Goal: Task Accomplishment & Management: Manage account settings

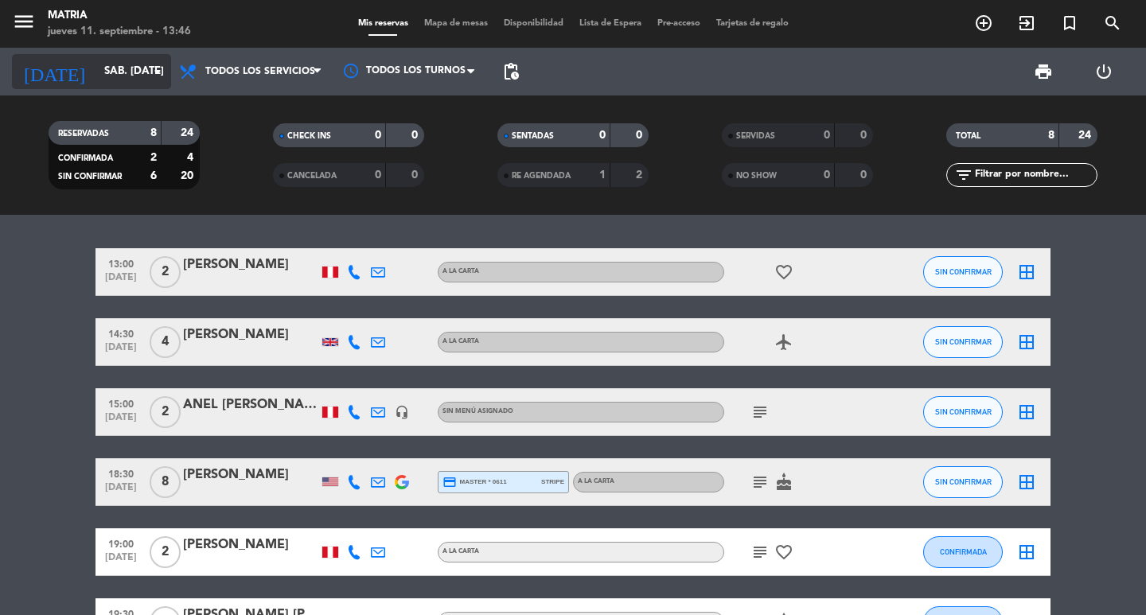
click at [96, 78] on input "sáb. [DATE]" at bounding box center [166, 71] width 140 height 29
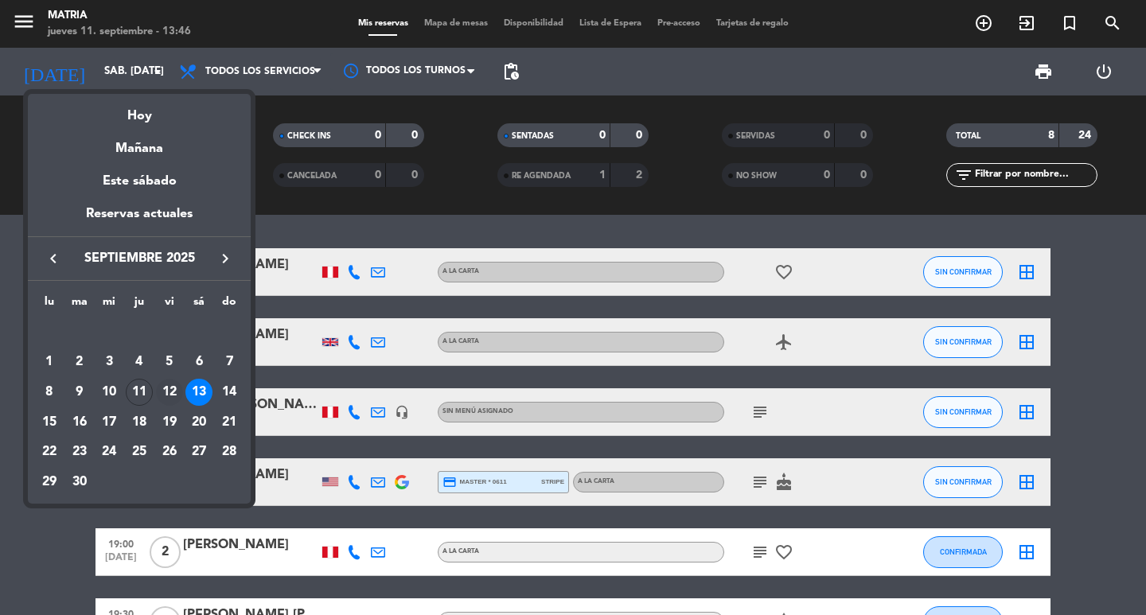
click at [170, 390] on div "12" at bounding box center [169, 392] width 27 height 27
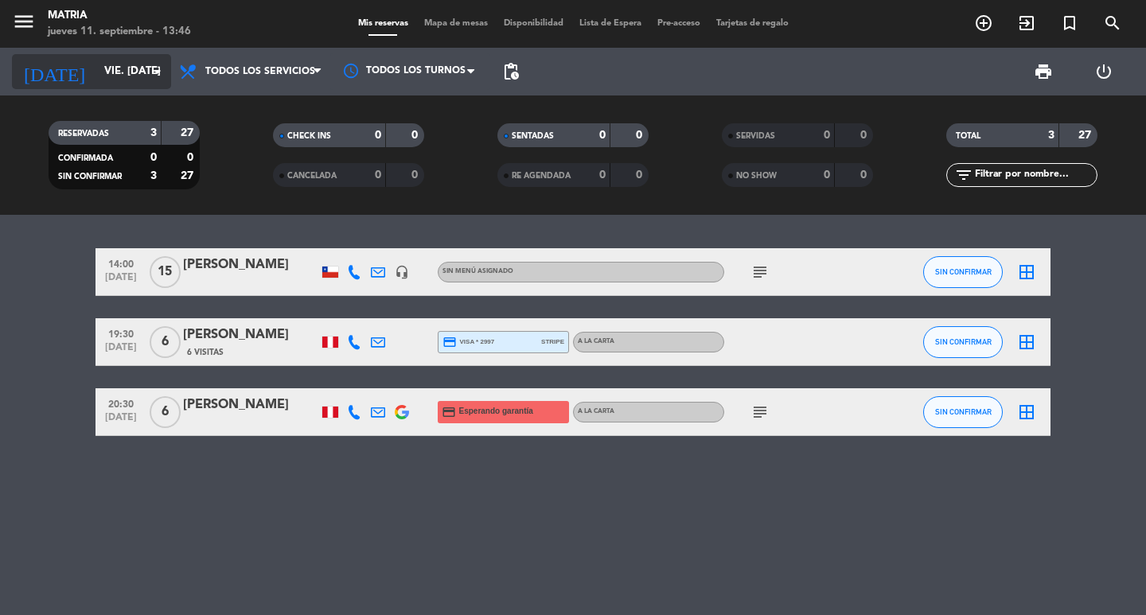
click at [112, 83] on input "vie. [DATE]" at bounding box center [166, 71] width 140 height 29
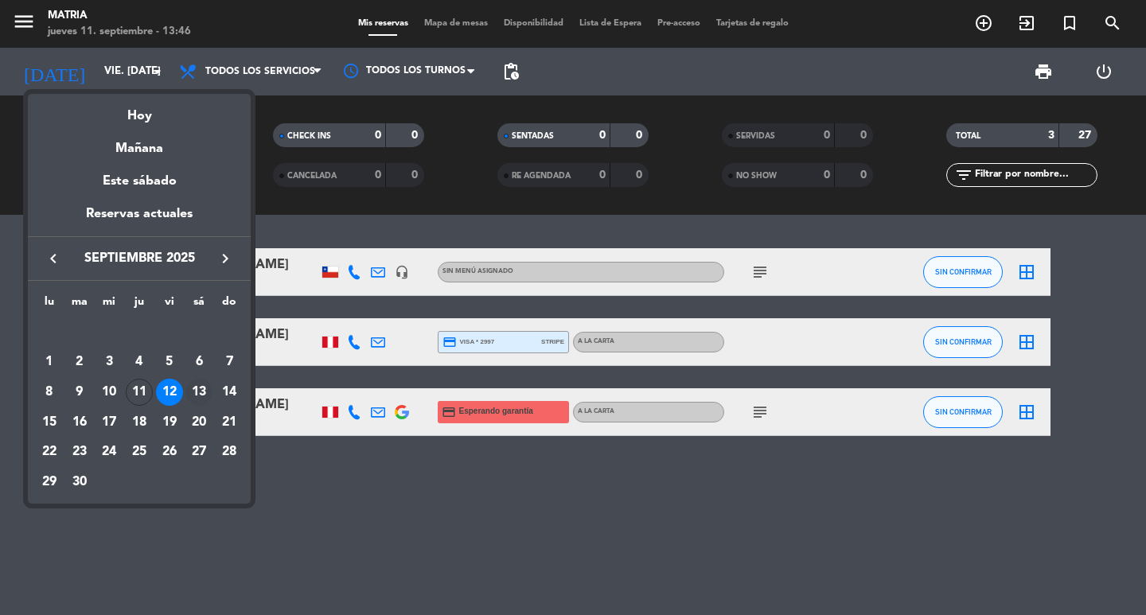
click at [205, 392] on div "13" at bounding box center [198, 392] width 27 height 27
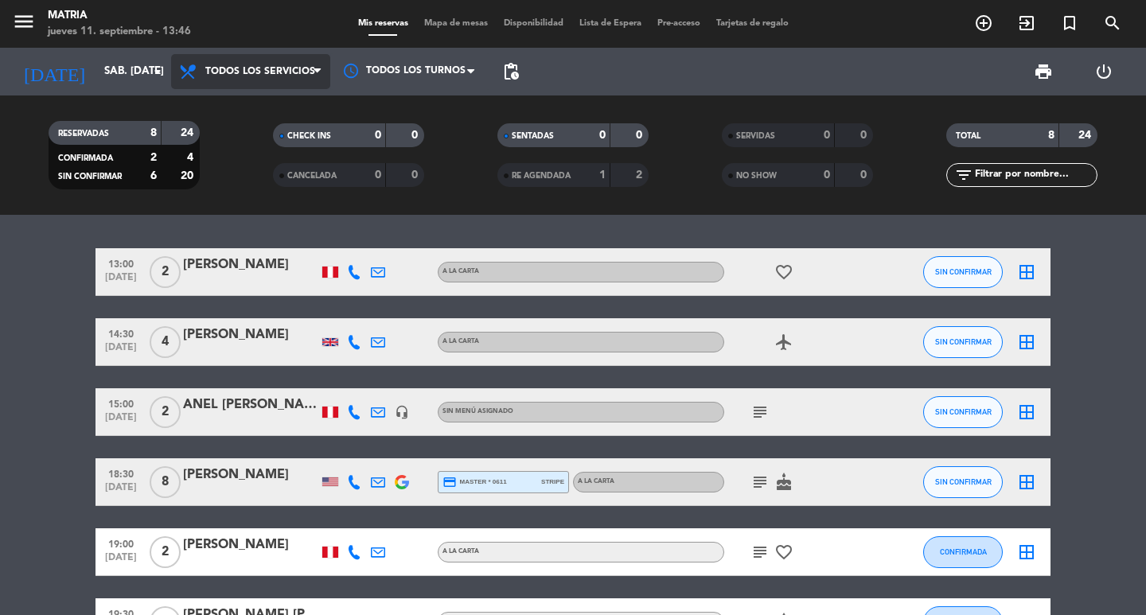
click at [233, 72] on span "Todos los servicios" at bounding box center [260, 71] width 110 height 11
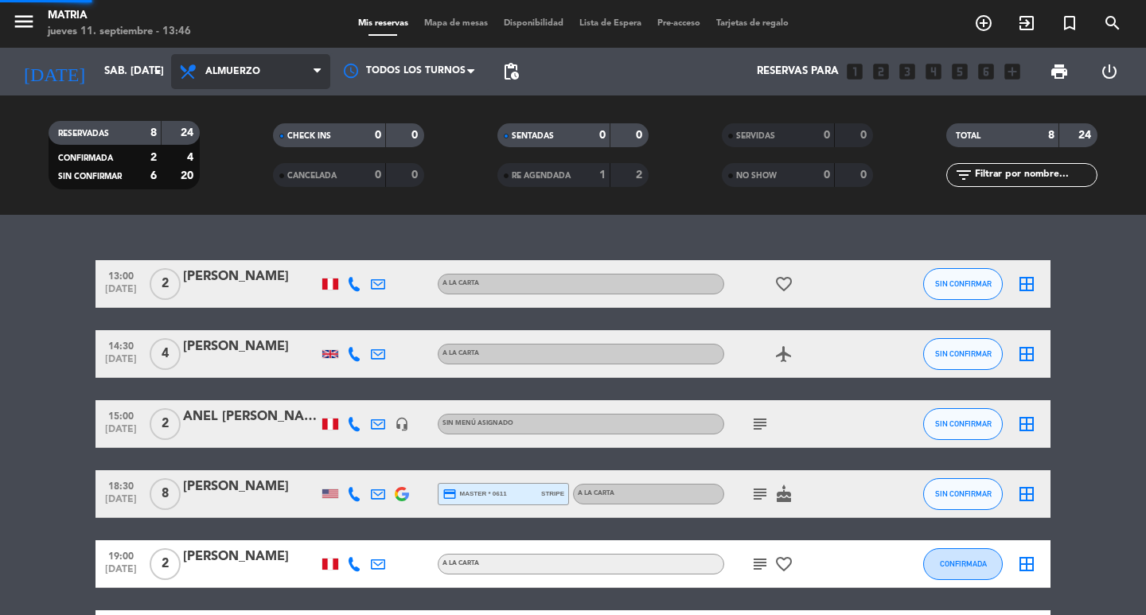
click at [252, 139] on div "menu MATRIA jueves 11. septiembre - 13:46 Mis reservas Mapa de mesas Disponibil…" at bounding box center [573, 107] width 1146 height 215
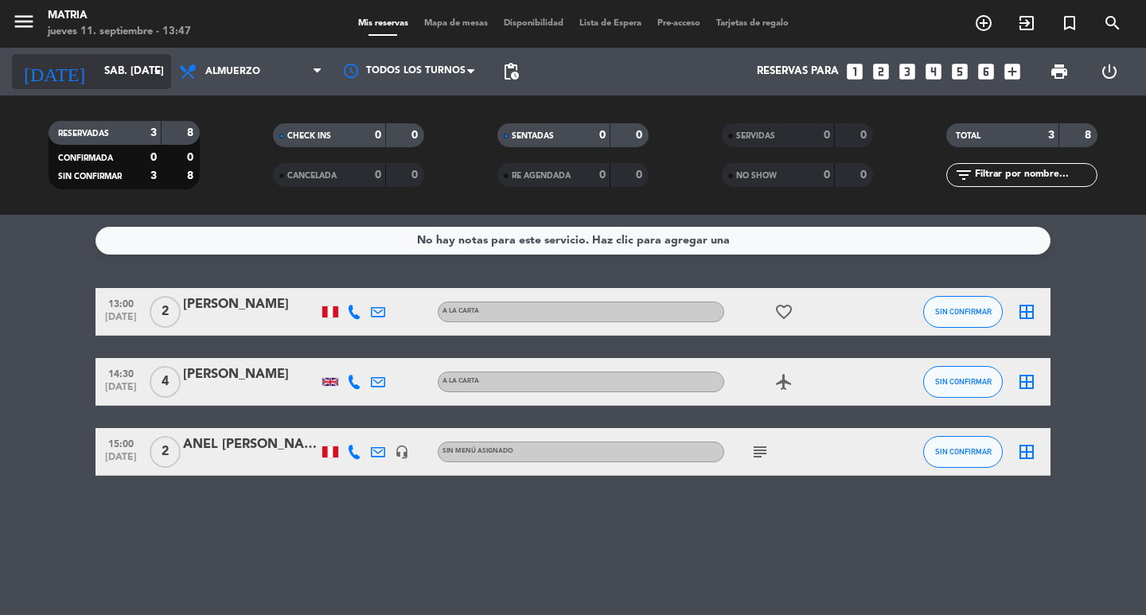
click at [115, 83] on input "sáb. [DATE]" at bounding box center [166, 71] width 140 height 29
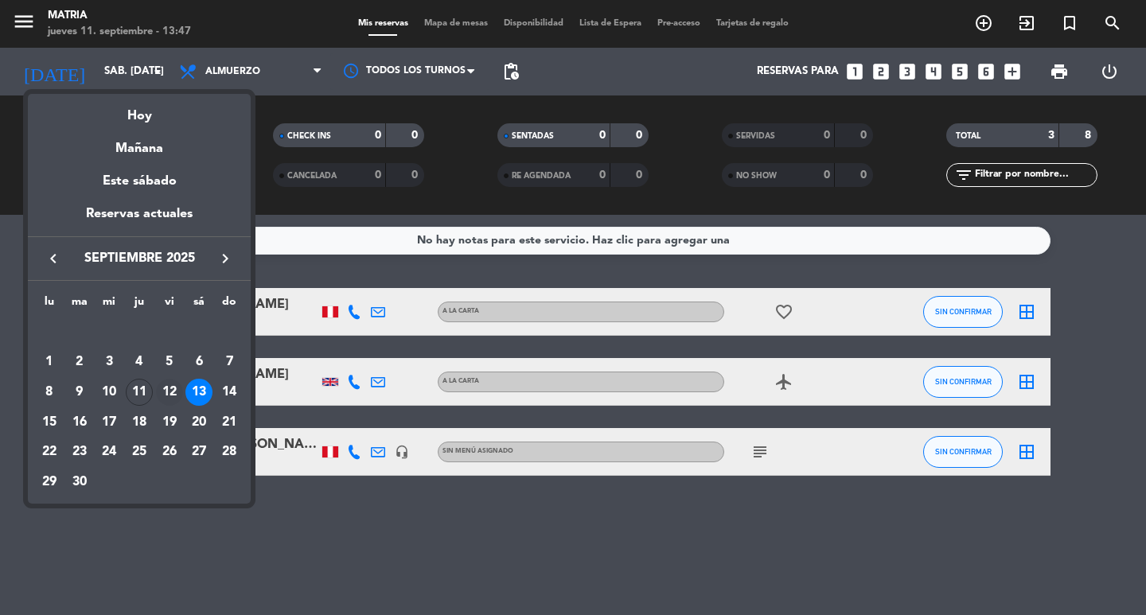
click at [166, 391] on div "12" at bounding box center [169, 392] width 27 height 27
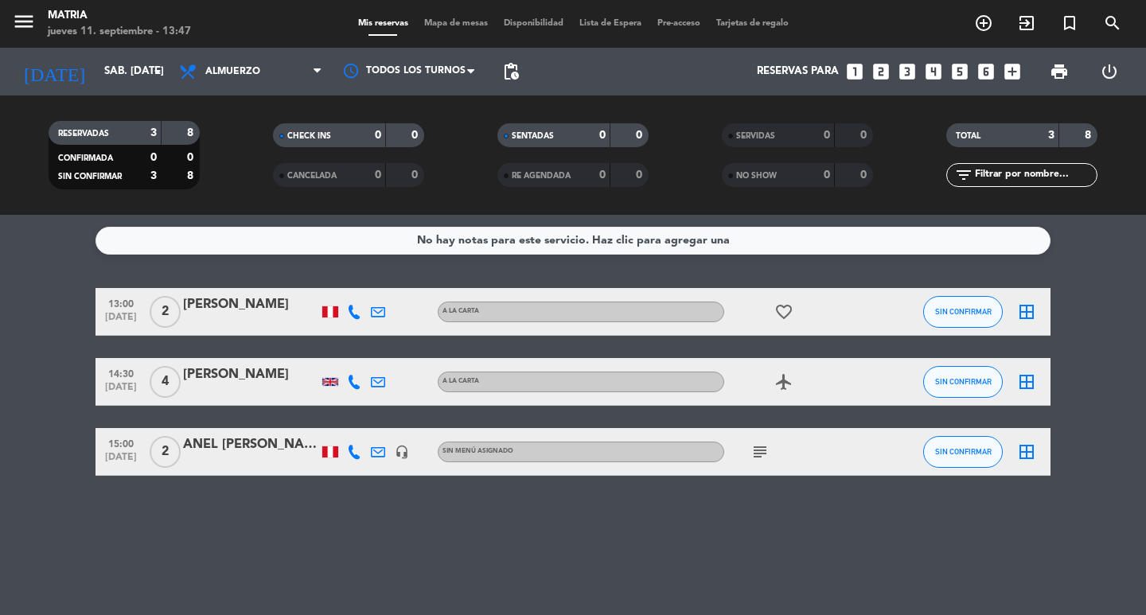
type input "vie. [DATE]"
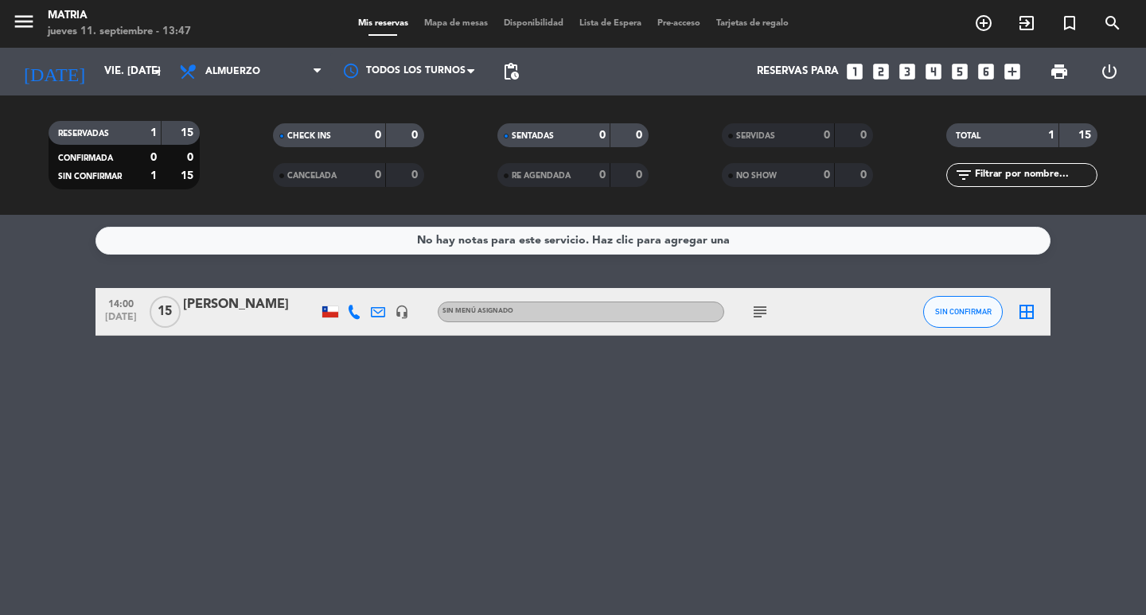
click at [809, 314] on div "subject" at bounding box center [795, 311] width 143 height 47
click at [290, 304] on div "[PERSON_NAME]" at bounding box center [250, 305] width 135 height 21
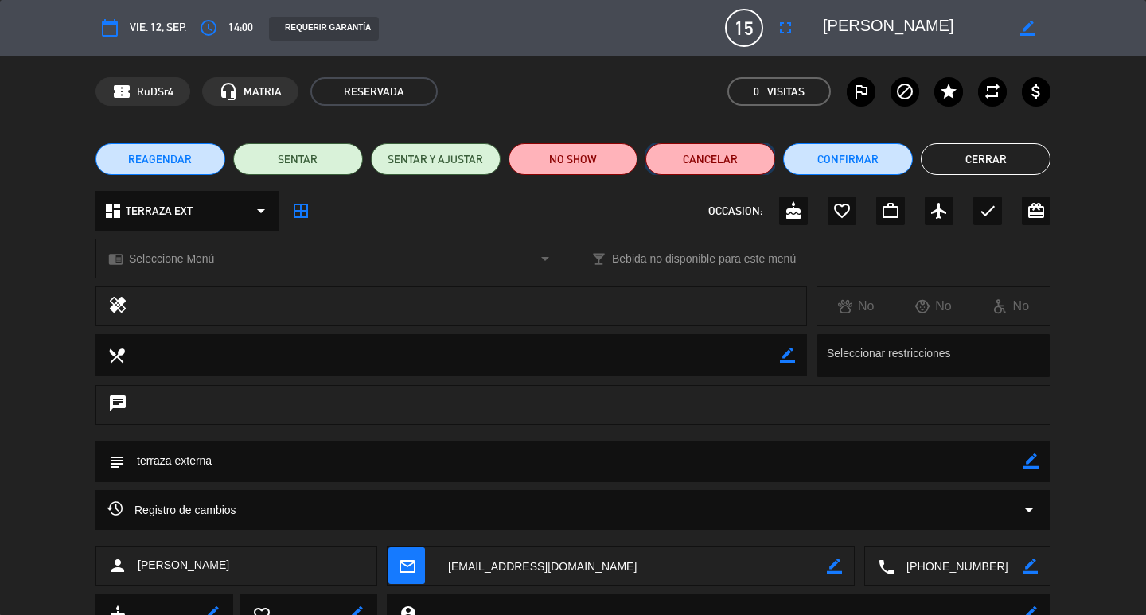
click at [751, 160] on button "Cancelar" at bounding box center [711, 159] width 130 height 32
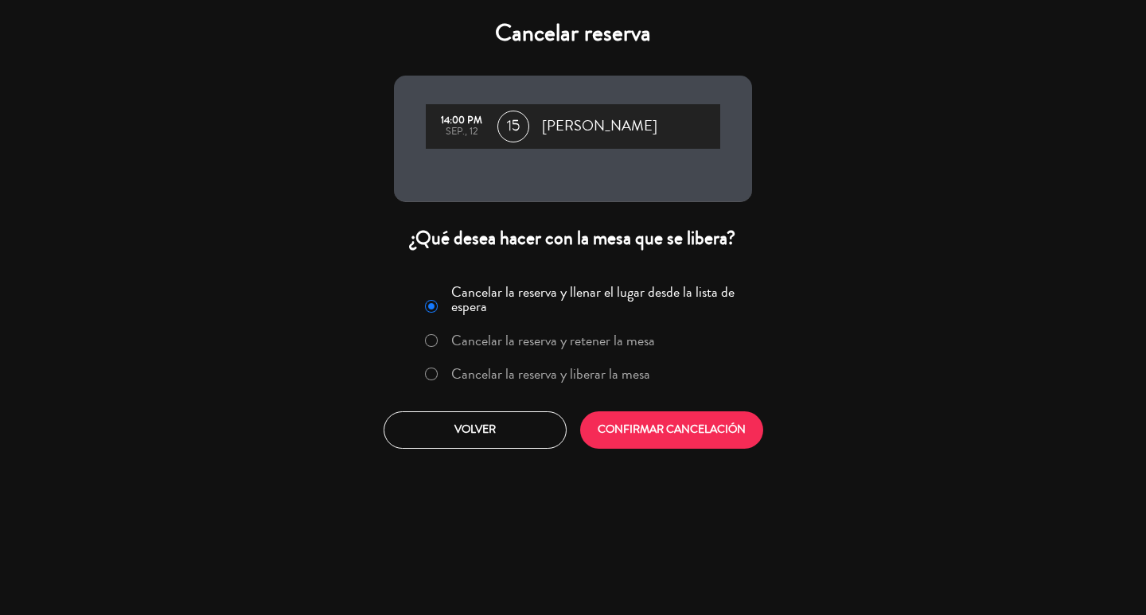
click at [618, 385] on label "Cancelar la reserva y liberar la mesa" at bounding box center [537, 375] width 242 height 29
drag, startPoint x: 652, startPoint y: 408, endPoint x: 665, endPoint y: 427, distance: 23.6
click at [660, 426] on button "CONFIRMAR CANCELACIÓN" at bounding box center [671, 430] width 183 height 37
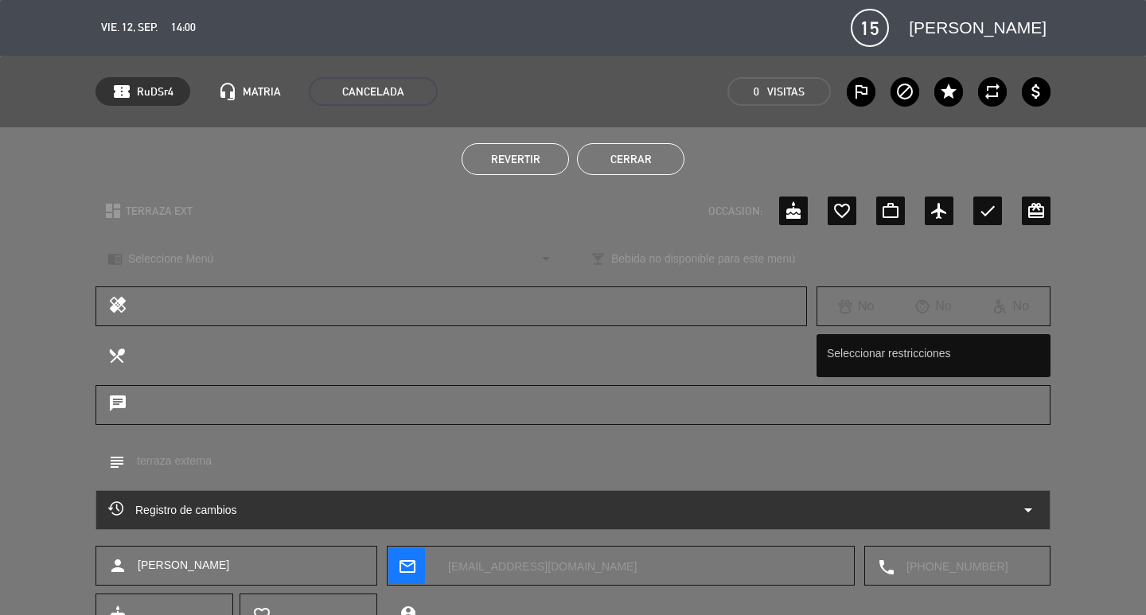
click at [685, 164] on ul "Revertir Cerrar" at bounding box center [573, 159] width 955 height 32
click at [657, 159] on button "Cerrar" at bounding box center [630, 159] width 107 height 32
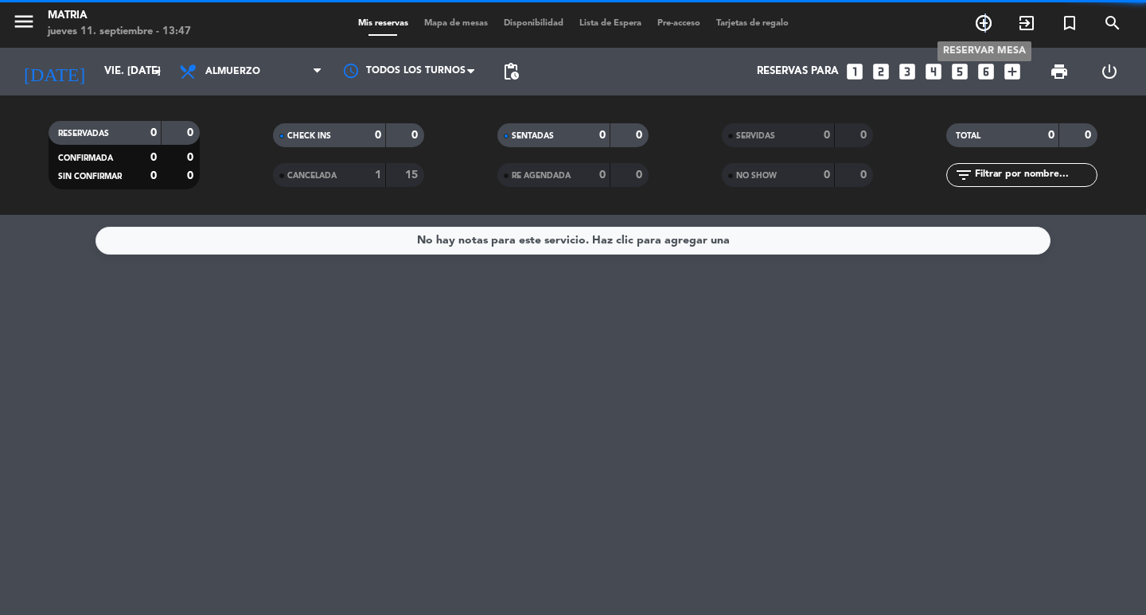
click at [986, 12] on span "add_circle_outline" at bounding box center [983, 23] width 43 height 27
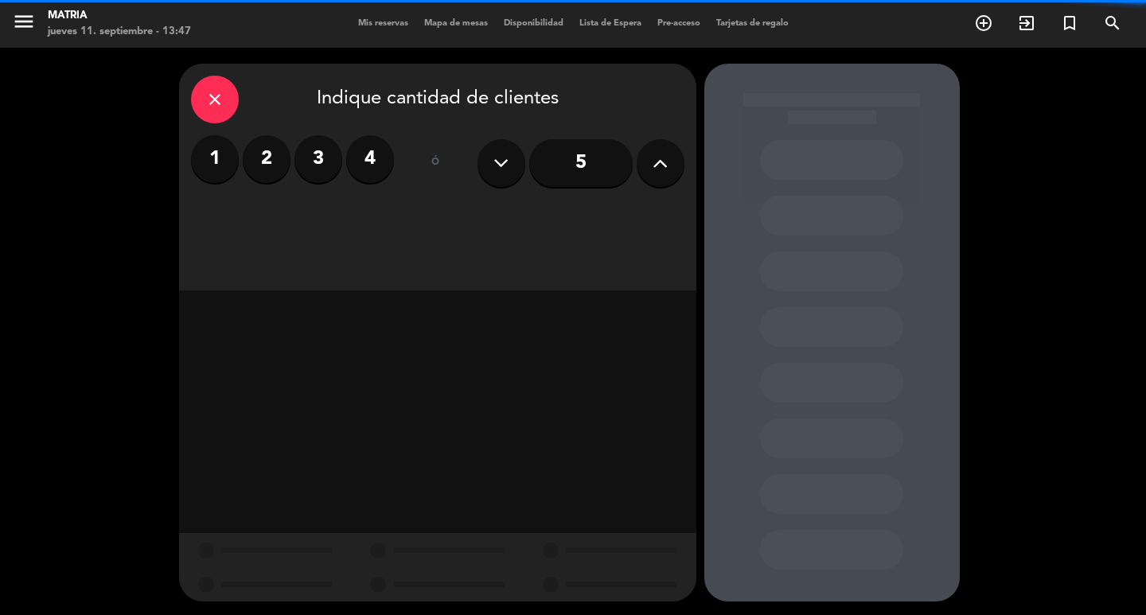
click at [653, 171] on icon at bounding box center [660, 163] width 15 height 24
click at [653, 170] on icon at bounding box center [660, 163] width 15 height 24
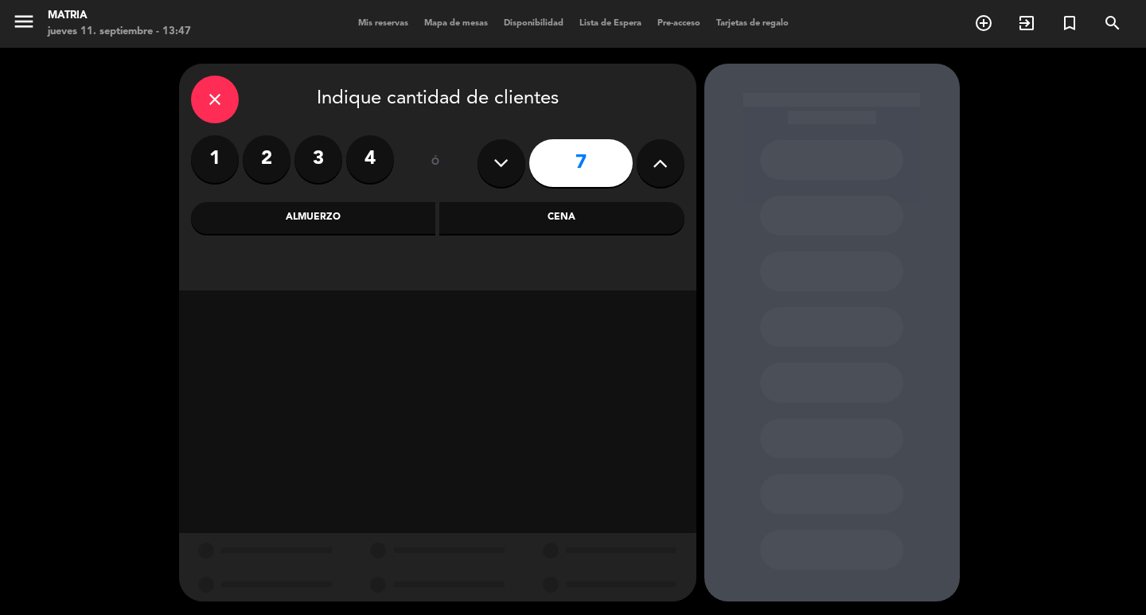
click at [653, 170] on icon at bounding box center [660, 163] width 15 height 24
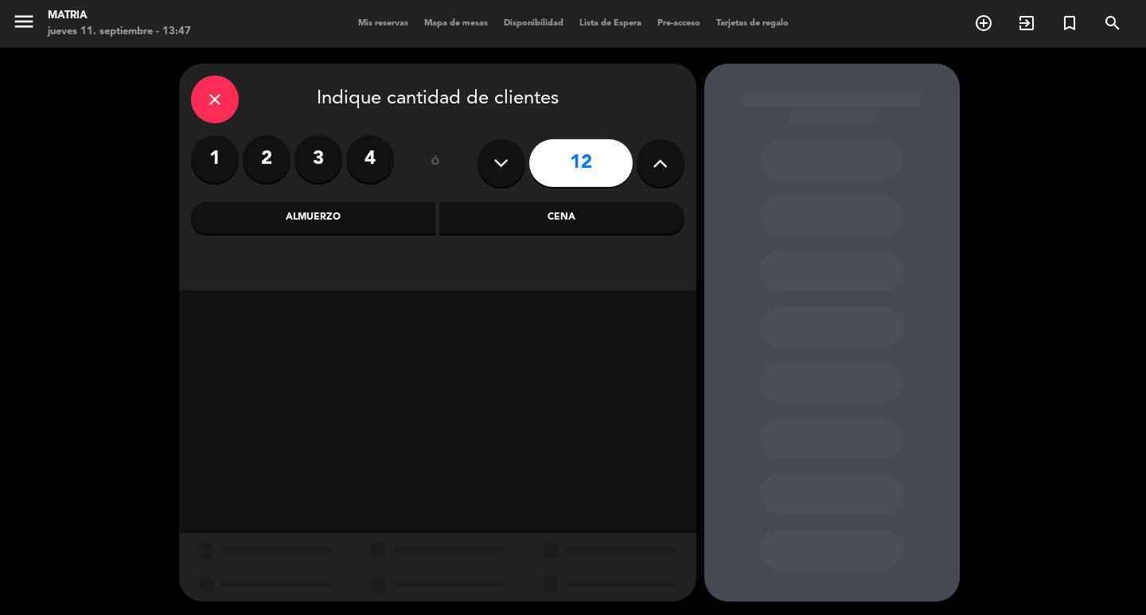
click at [653, 170] on icon at bounding box center [660, 163] width 15 height 24
type input "15"
click at [392, 200] on div "close Indique cantidad de clientes 1 2 3 4 ó 15 Almuerzo Cena" at bounding box center [437, 177] width 517 height 227
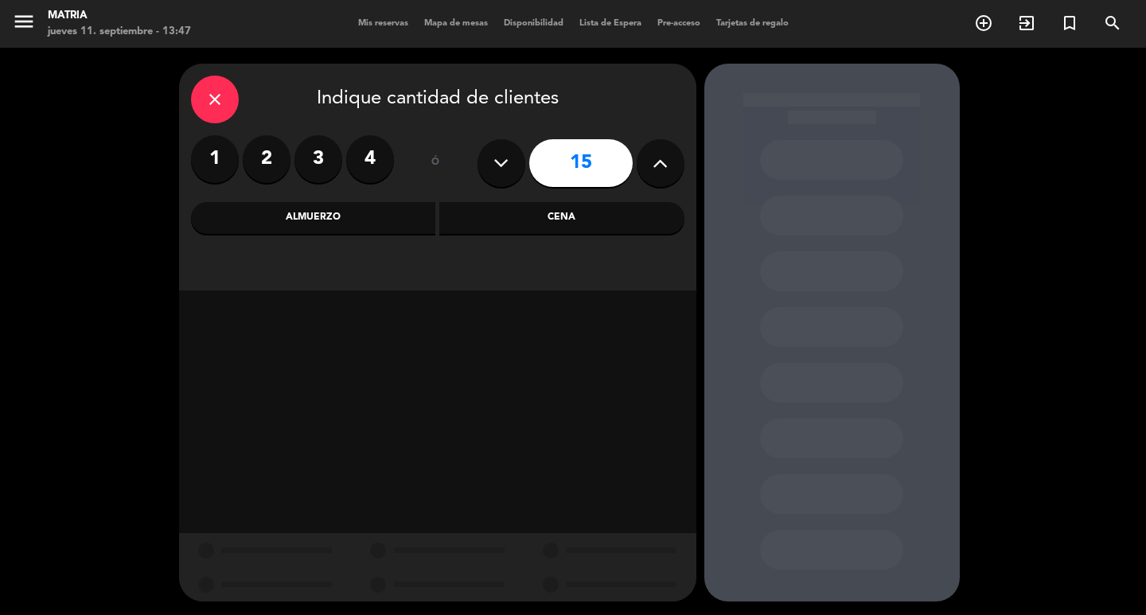
click at [396, 217] on div "Almuerzo" at bounding box center [313, 218] width 245 height 32
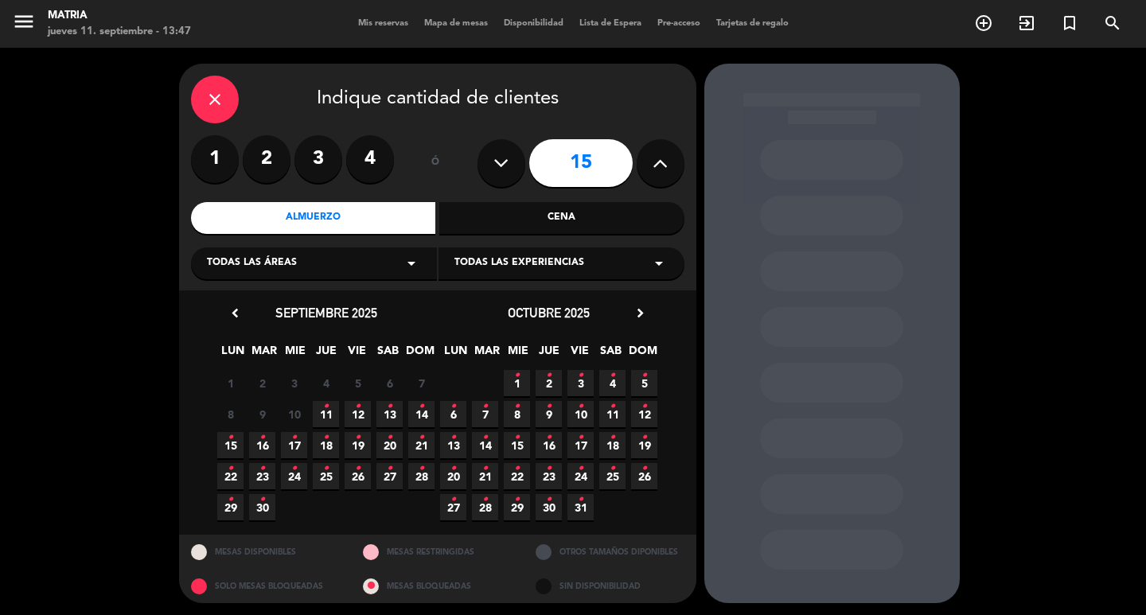
click at [358, 409] on icon "•" at bounding box center [358, 406] width 6 height 25
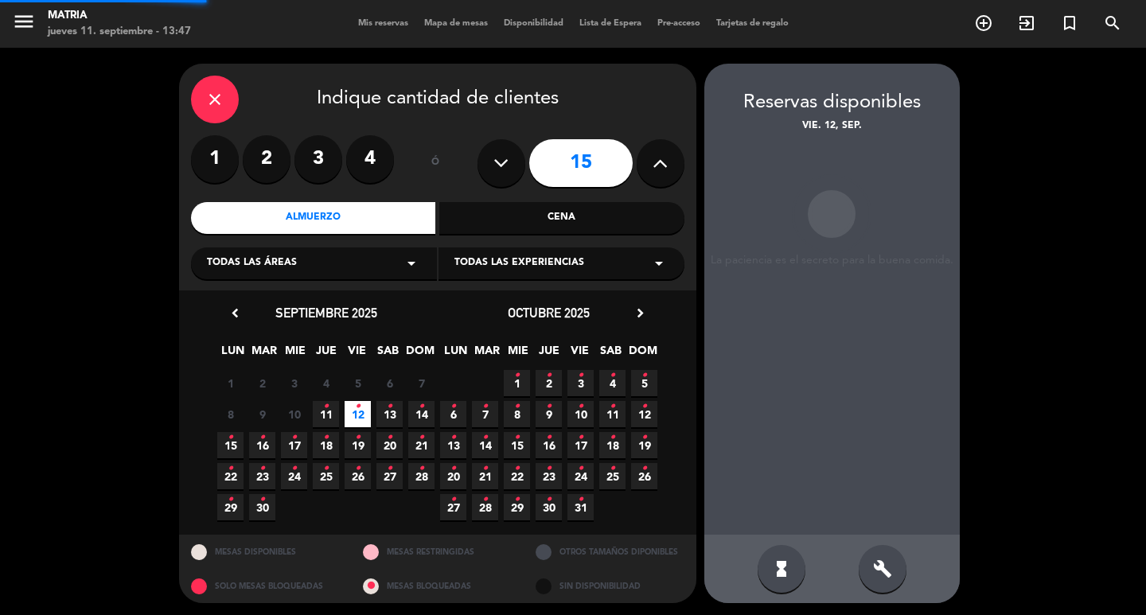
scroll to position [3, 0]
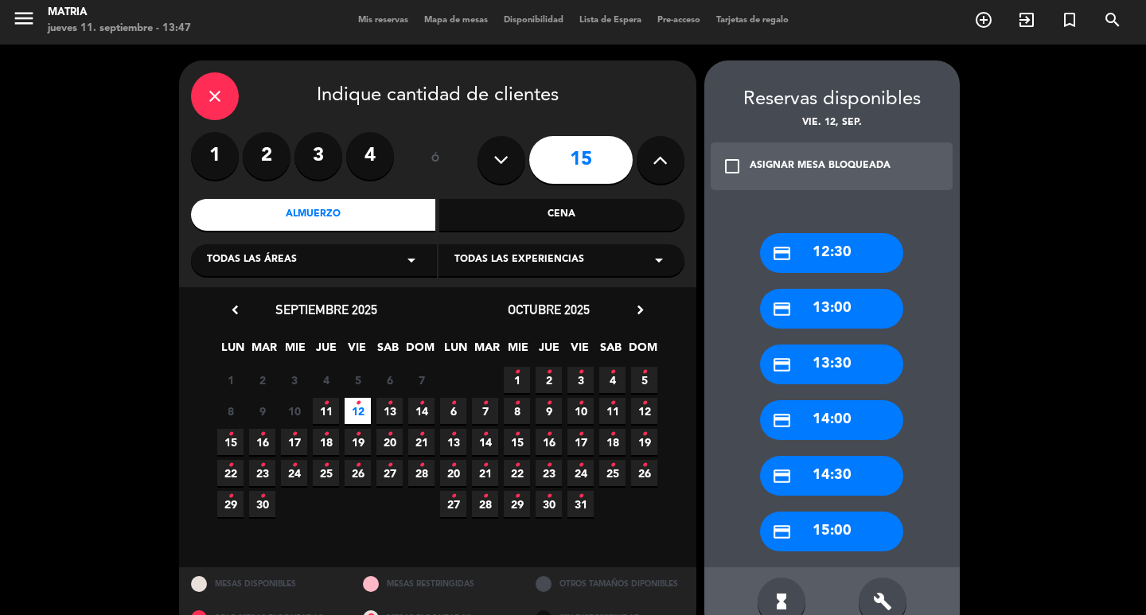
click at [874, 427] on div "credit_card 14:00" at bounding box center [831, 420] width 143 height 40
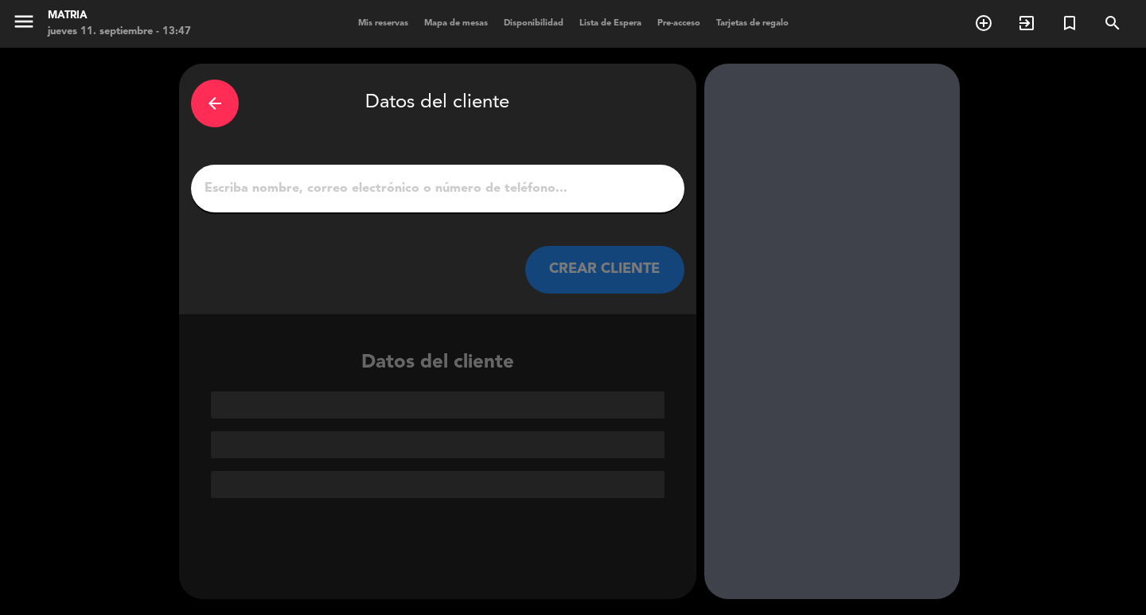
scroll to position [0, 0]
click at [523, 193] on input "1" at bounding box center [438, 188] width 470 height 22
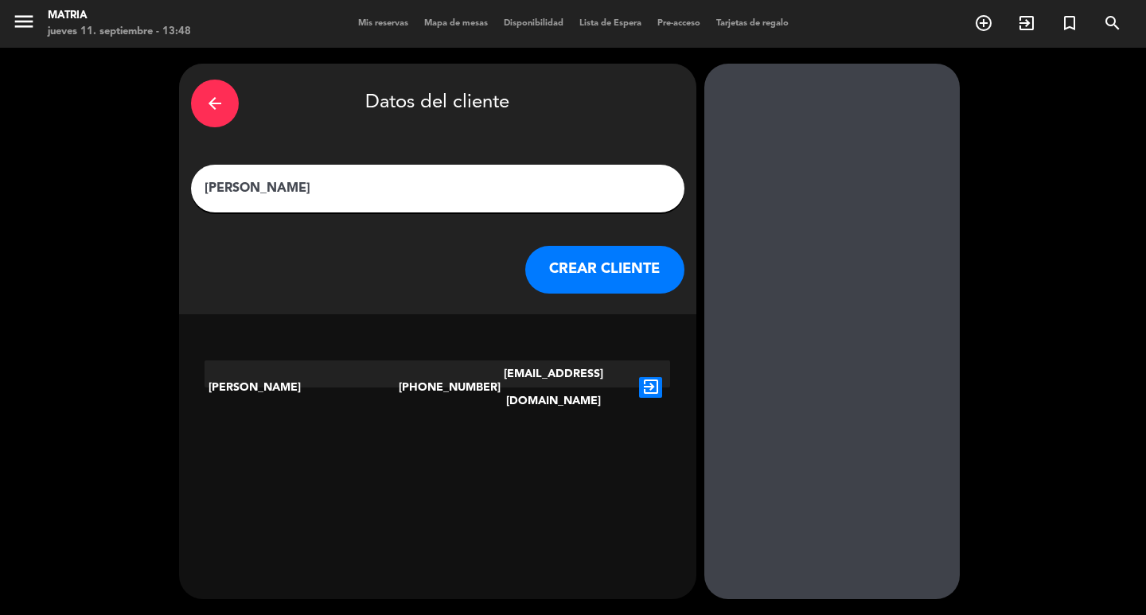
type input "[PERSON_NAME]"
click at [649, 377] on icon "exit_to_app" at bounding box center [650, 387] width 23 height 21
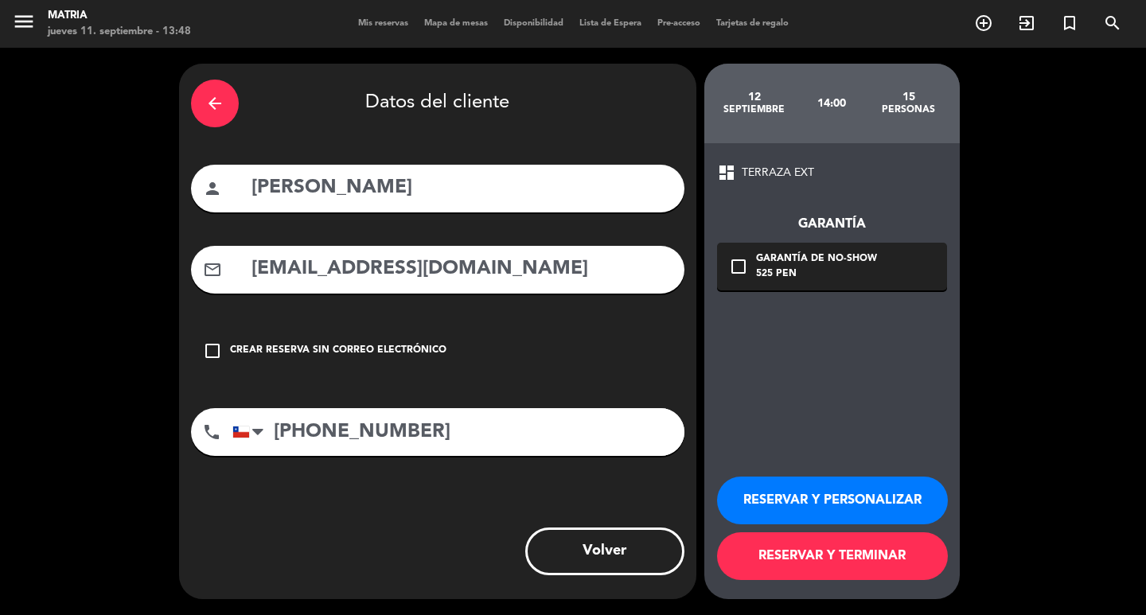
click at [800, 493] on button "RESERVAR Y PERSONALIZAR" at bounding box center [832, 501] width 231 height 48
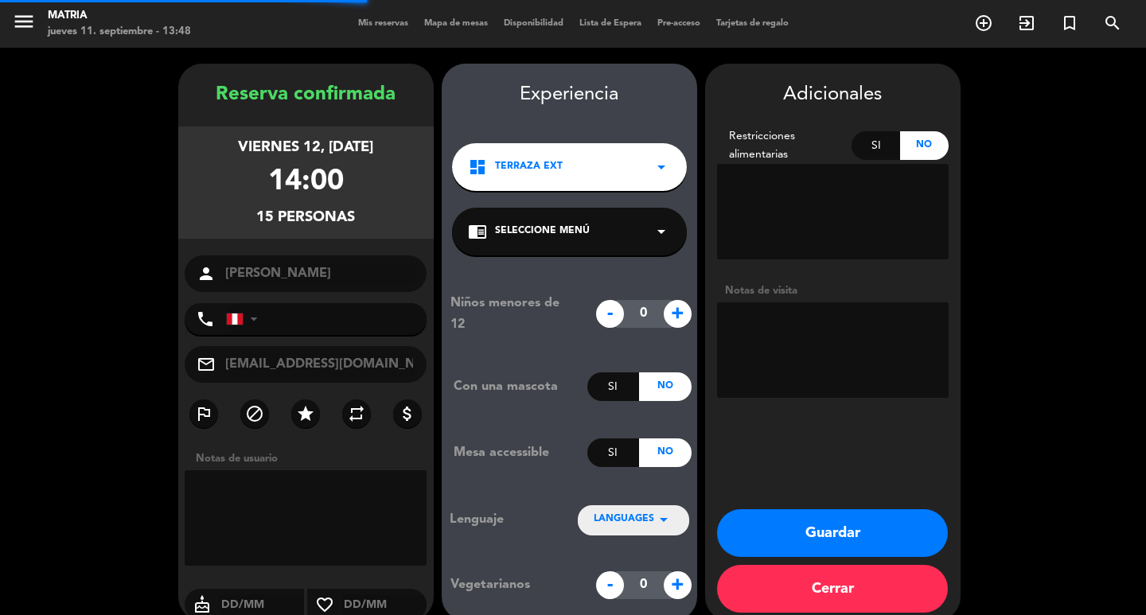
type input "[PHONE_NUMBER]"
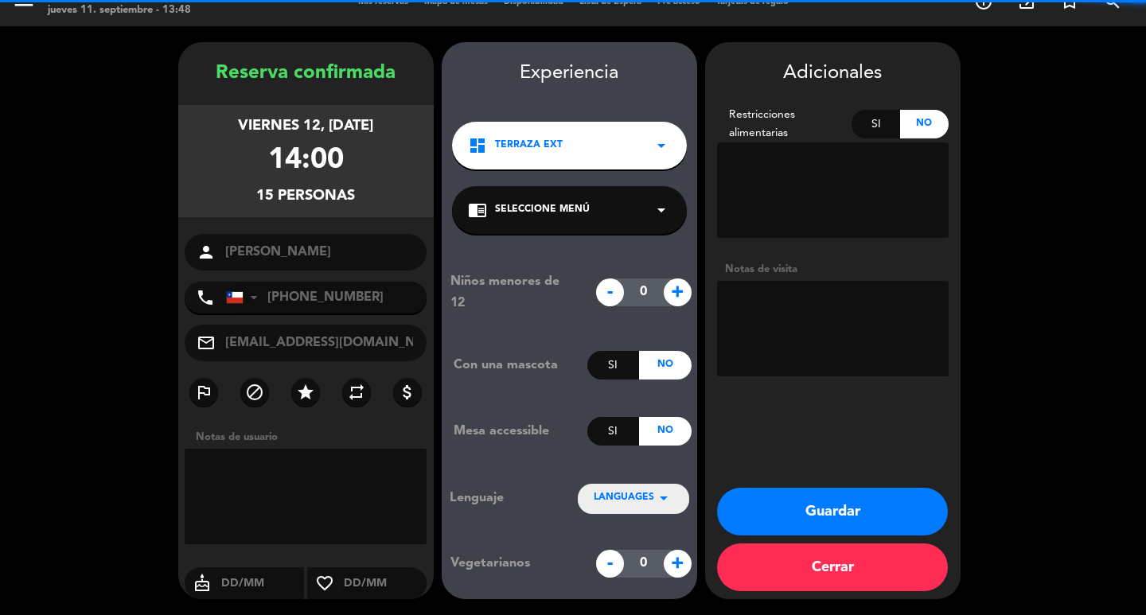
click at [867, 326] on textarea at bounding box center [833, 329] width 232 height 96
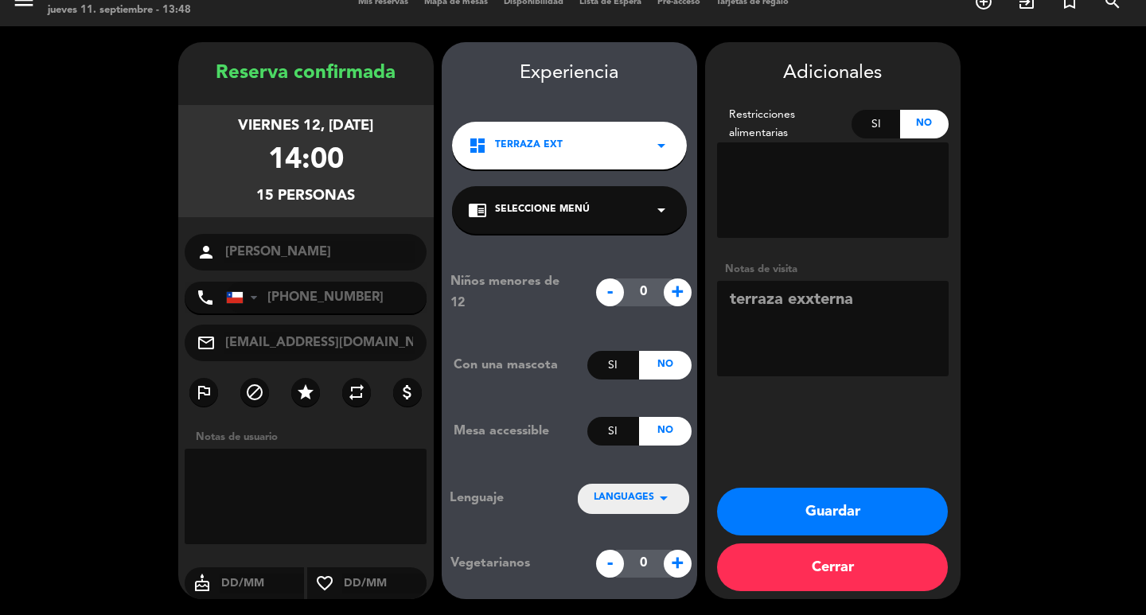
type textarea "terraza exxterna"
click at [790, 503] on button "Guardar" at bounding box center [832, 512] width 231 height 48
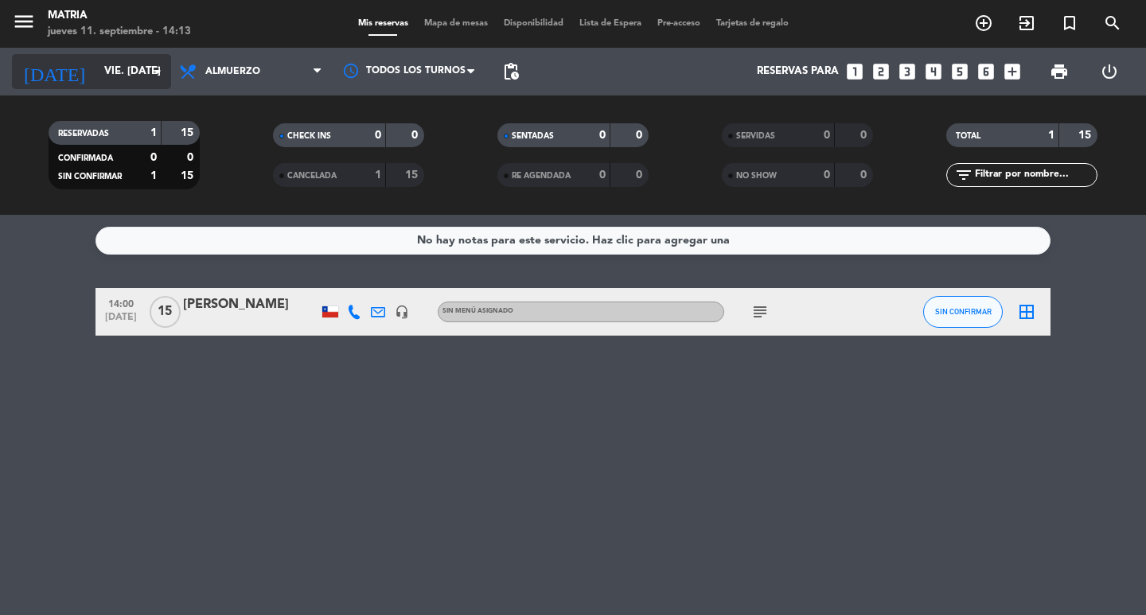
click at [145, 74] on input "vie. [DATE]" at bounding box center [166, 71] width 140 height 29
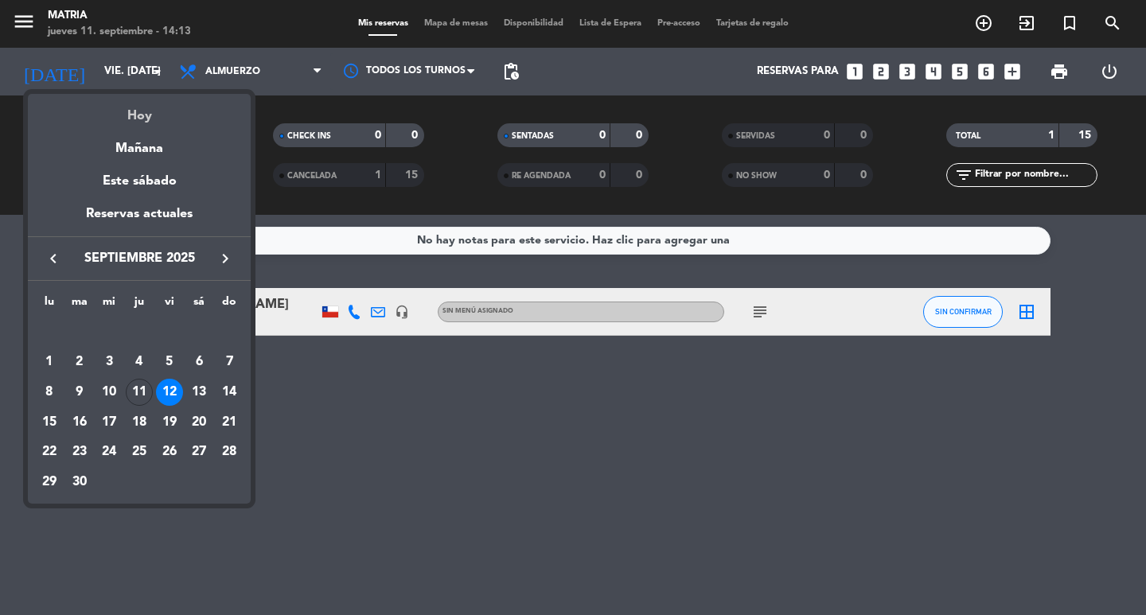
click at [142, 109] on div "Hoy" at bounding box center [139, 110] width 223 height 33
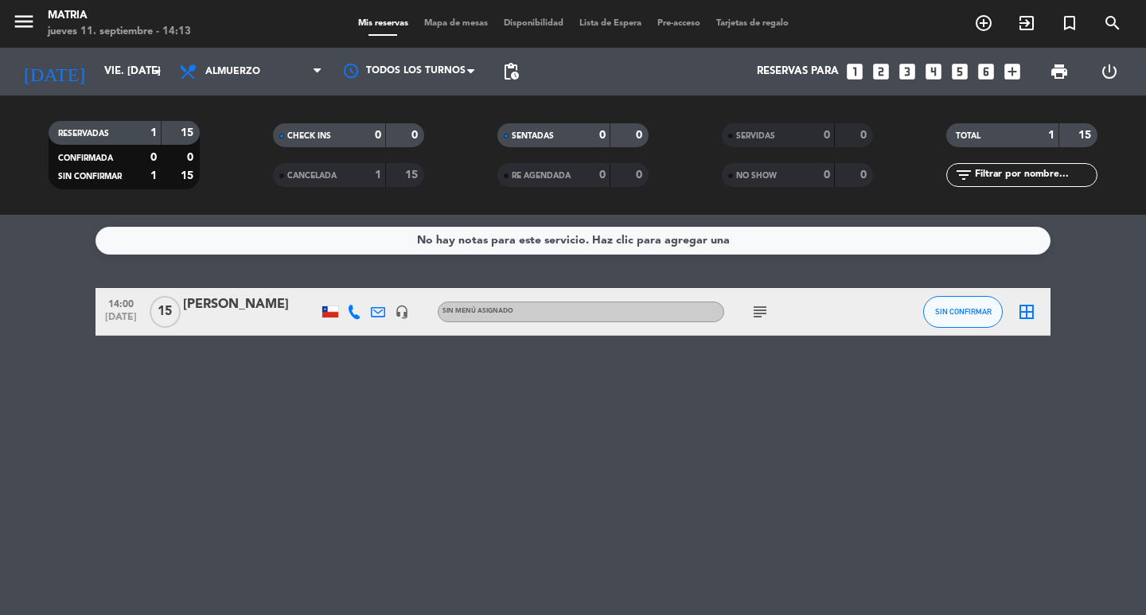
type input "[DEMOGRAPHIC_DATA] [DATE]"
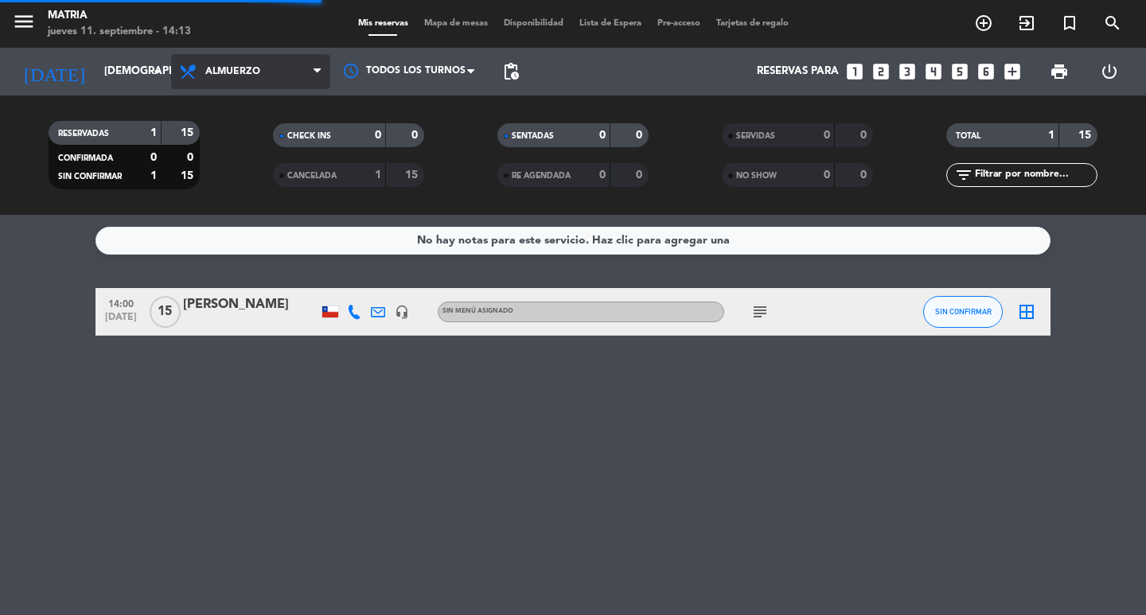
click at [251, 76] on span "Almuerzo" at bounding box center [232, 71] width 55 height 11
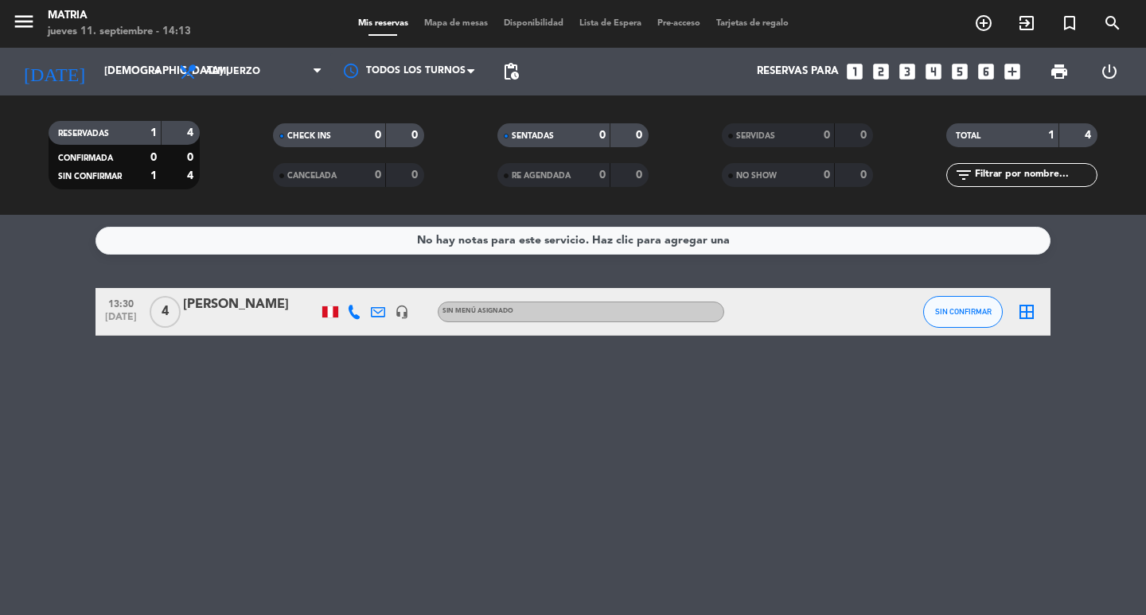
click at [252, 103] on div "RESERVADAS 1 4 CONFIRMADA 0 0 SIN CONFIRMAR 1 4 CHECK INS 0 0 CANCELADA 0 0 SEN…" at bounding box center [573, 155] width 1146 height 119
click at [235, 79] on span "Almuerzo" at bounding box center [250, 71] width 159 height 35
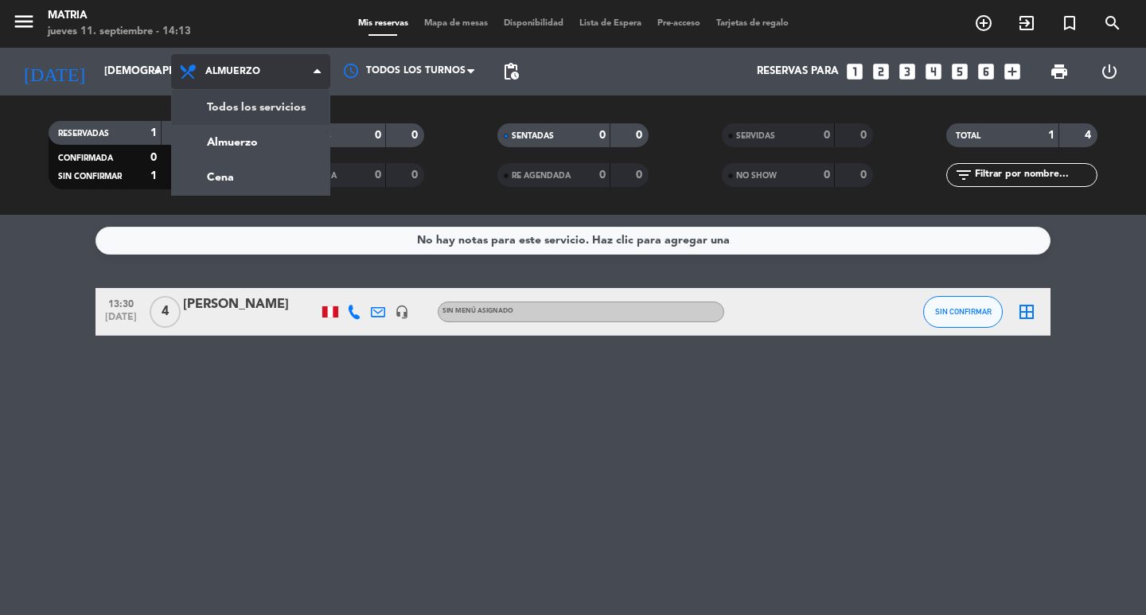
click at [243, 119] on div "menu MATRIA jueves 11. septiembre - 14:13 Mis reservas Mapa de mesas Disponibil…" at bounding box center [573, 107] width 1146 height 215
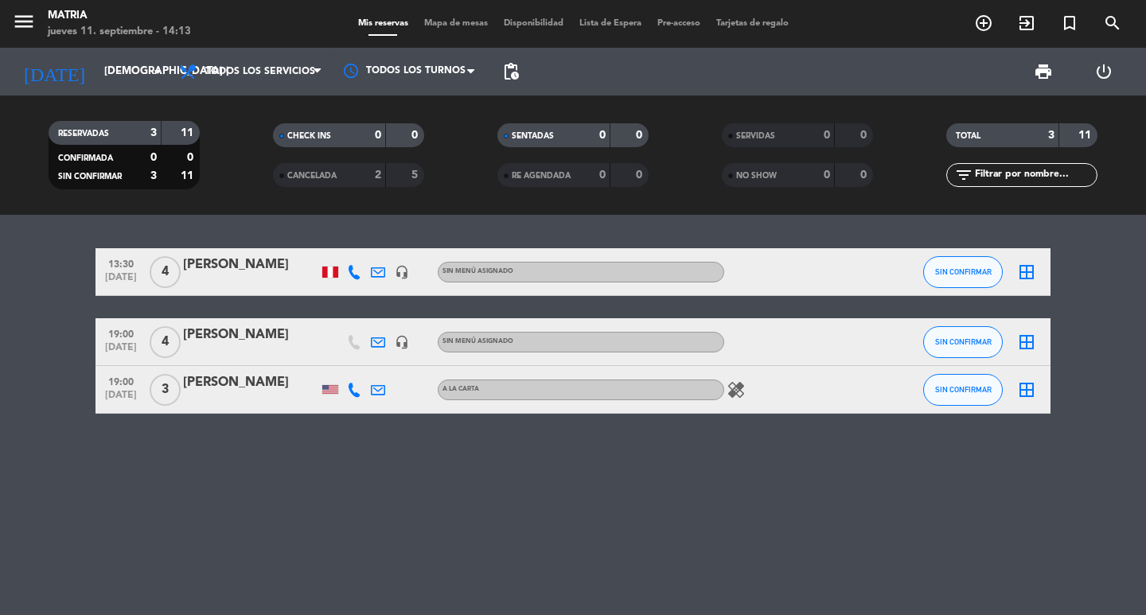
click at [372, 342] on icon at bounding box center [378, 342] width 14 height 14
click at [298, 342] on div "[PERSON_NAME]" at bounding box center [250, 335] width 135 height 21
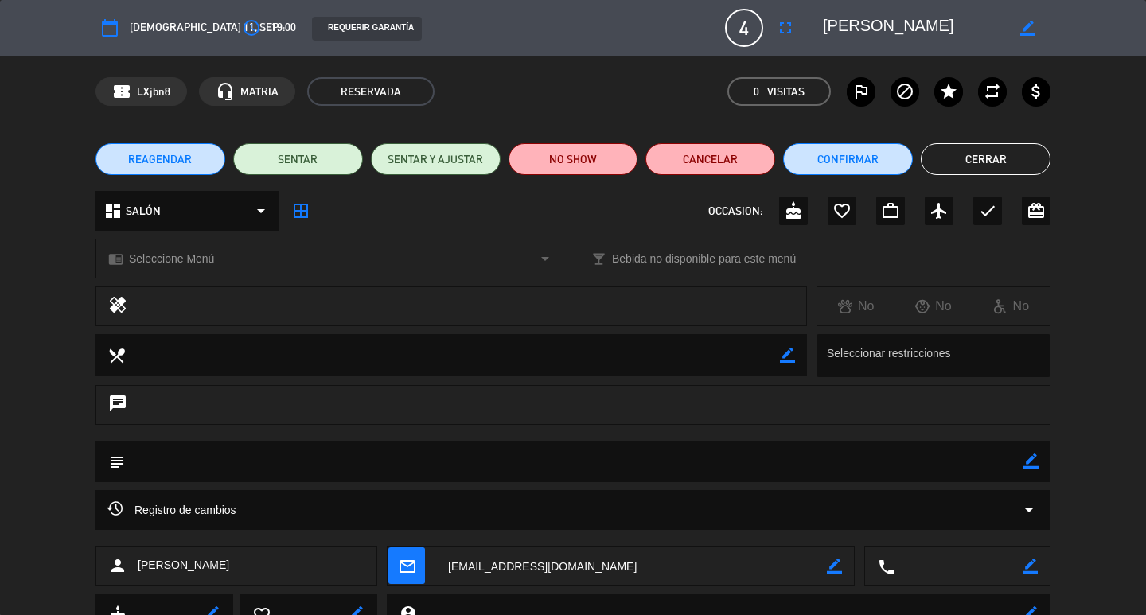
click at [942, 160] on button "Cerrar" at bounding box center [986, 159] width 130 height 32
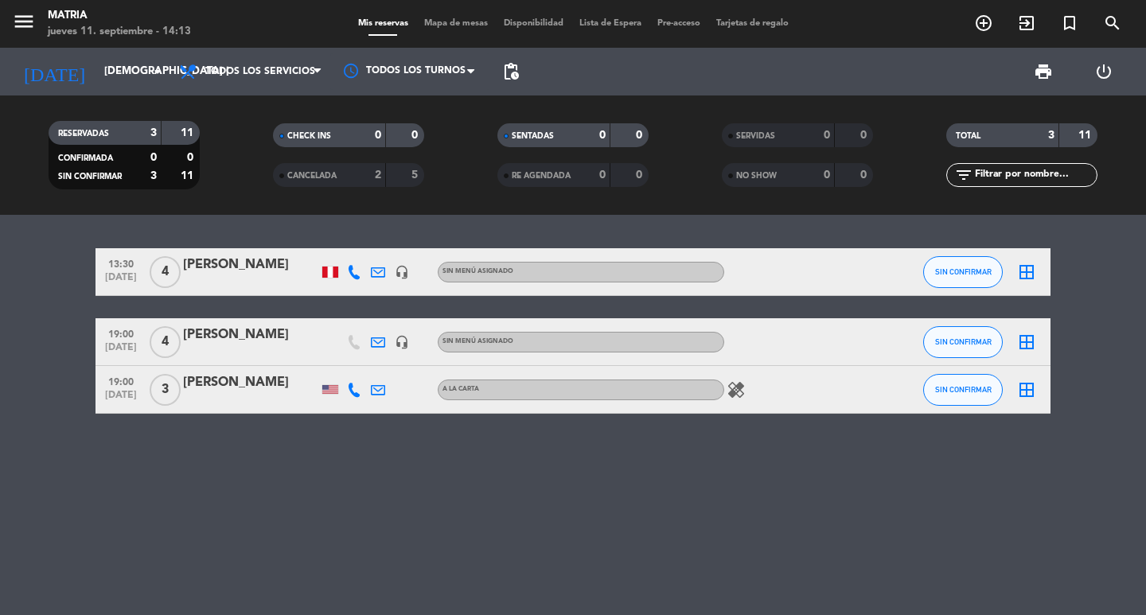
click at [400, 338] on icon "headset_mic" at bounding box center [402, 342] width 14 height 14
click at [380, 337] on icon at bounding box center [378, 342] width 14 height 14
click at [404, 342] on icon "headset_mic" at bounding box center [402, 342] width 14 height 14
click at [384, 346] on icon at bounding box center [378, 342] width 14 height 14
click at [258, 344] on div "[PERSON_NAME]" at bounding box center [250, 335] width 135 height 21
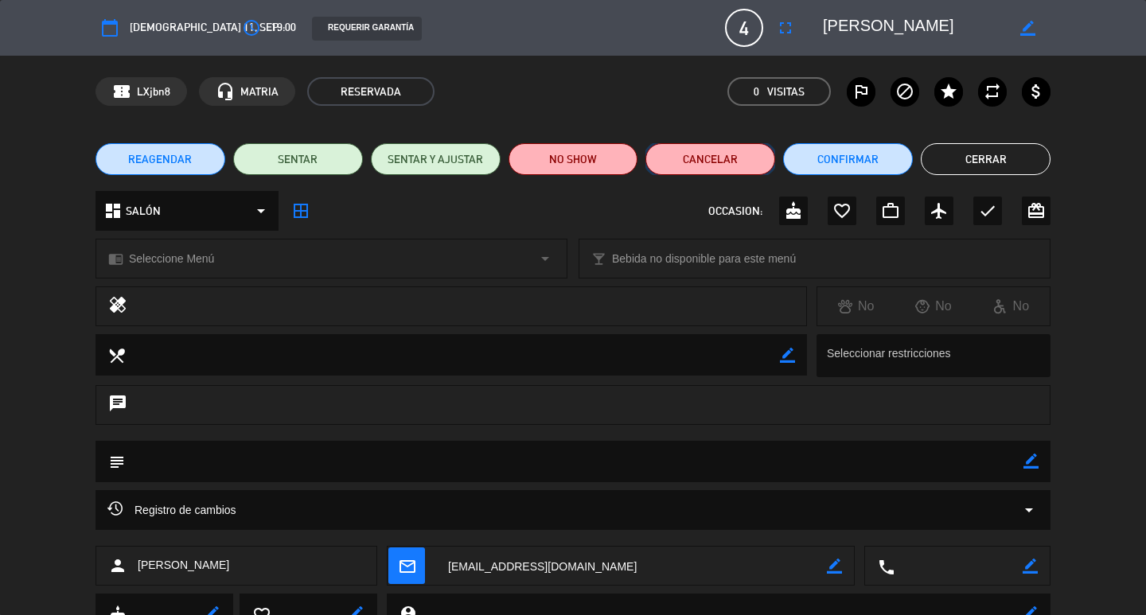
click at [728, 146] on button "Cancelar" at bounding box center [711, 159] width 130 height 32
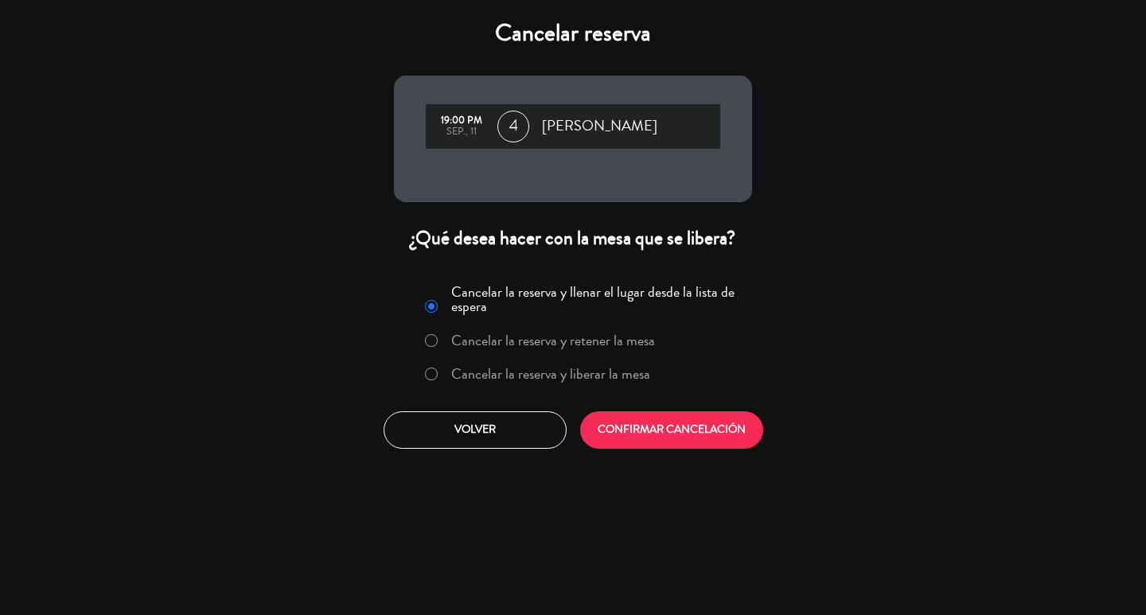
click at [554, 374] on label "Cancelar la reserva y liberar la mesa" at bounding box center [550, 374] width 199 height 14
click at [541, 419] on button "Volver" at bounding box center [475, 430] width 183 height 37
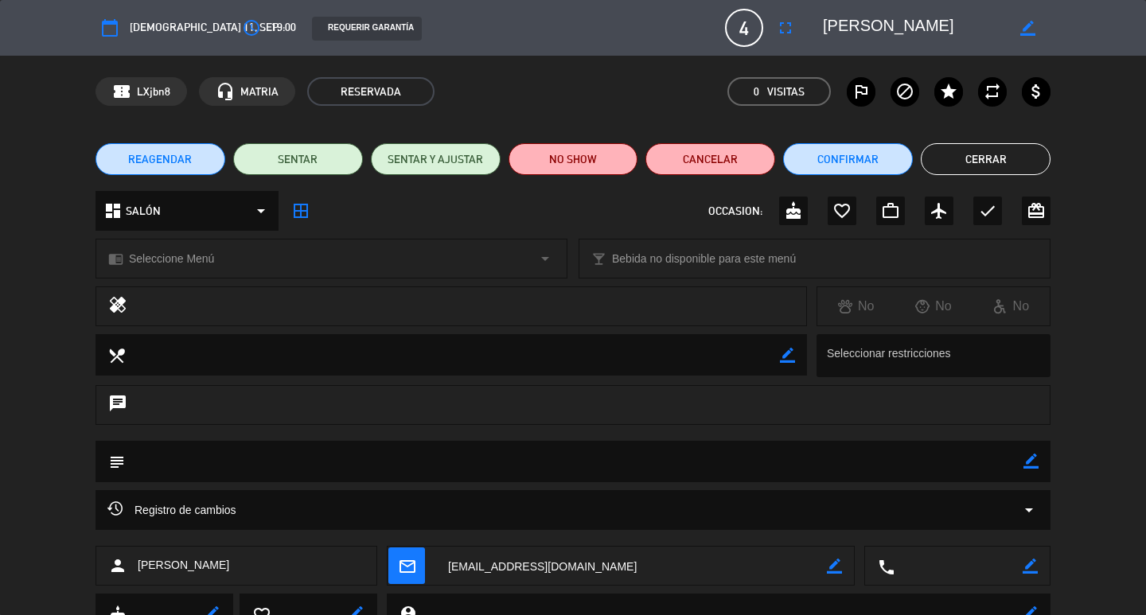
click at [942, 164] on button "Cerrar" at bounding box center [986, 159] width 130 height 32
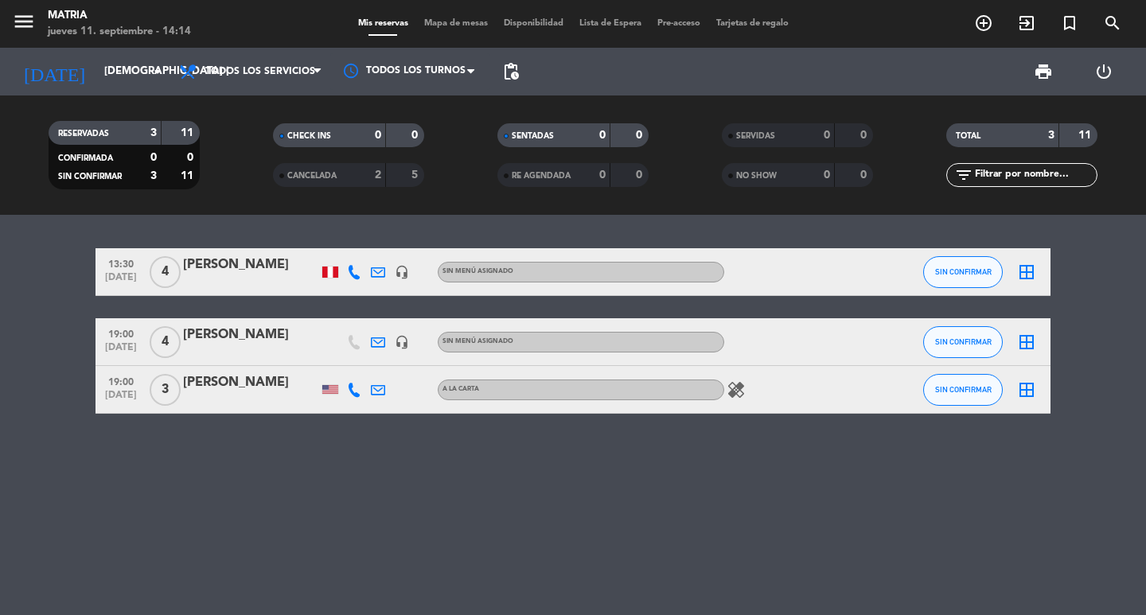
click at [233, 343] on div "[PERSON_NAME]" at bounding box center [250, 335] width 135 height 21
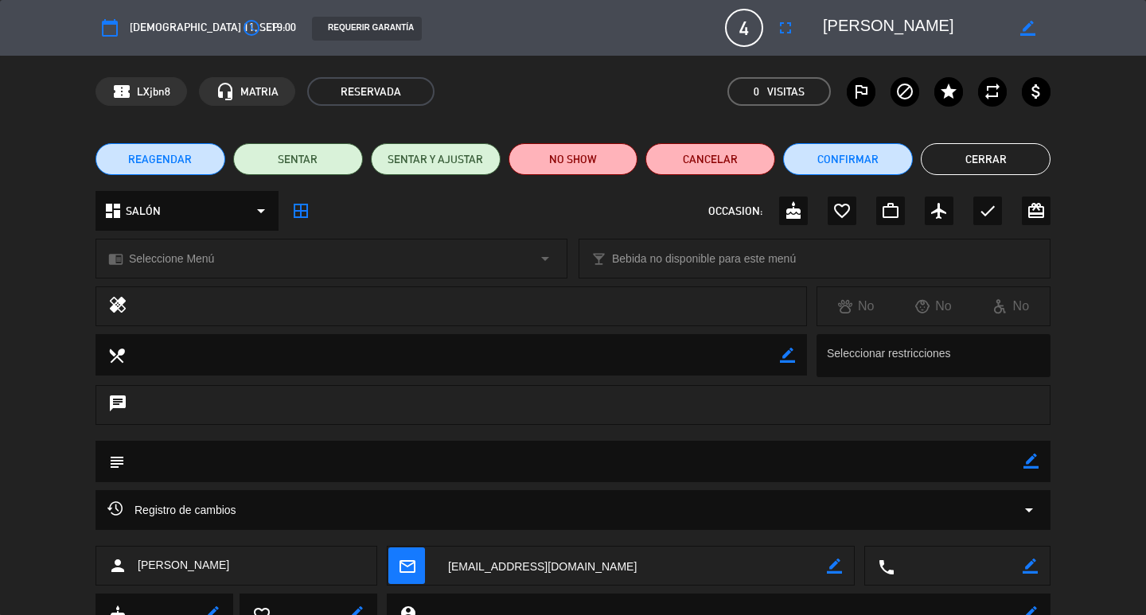
click at [952, 154] on button "Cerrar" at bounding box center [986, 159] width 130 height 32
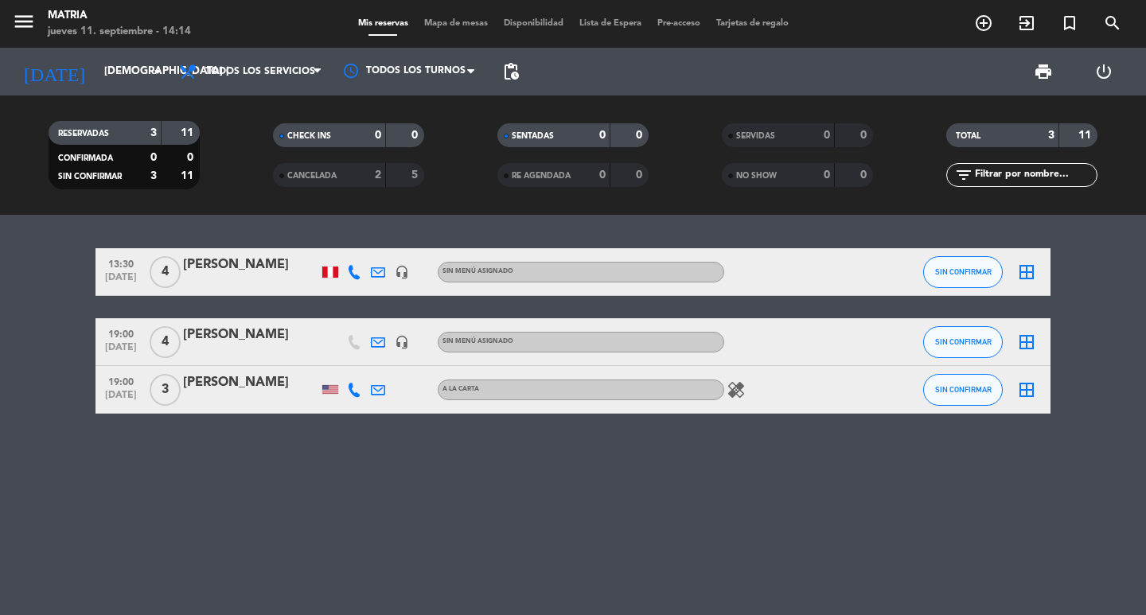
click at [371, 340] on icon at bounding box center [378, 342] width 14 height 14
click at [510, 318] on span "Copiar" at bounding box center [526, 314] width 33 height 17
click at [294, 342] on div "[PERSON_NAME]" at bounding box center [250, 335] width 135 height 21
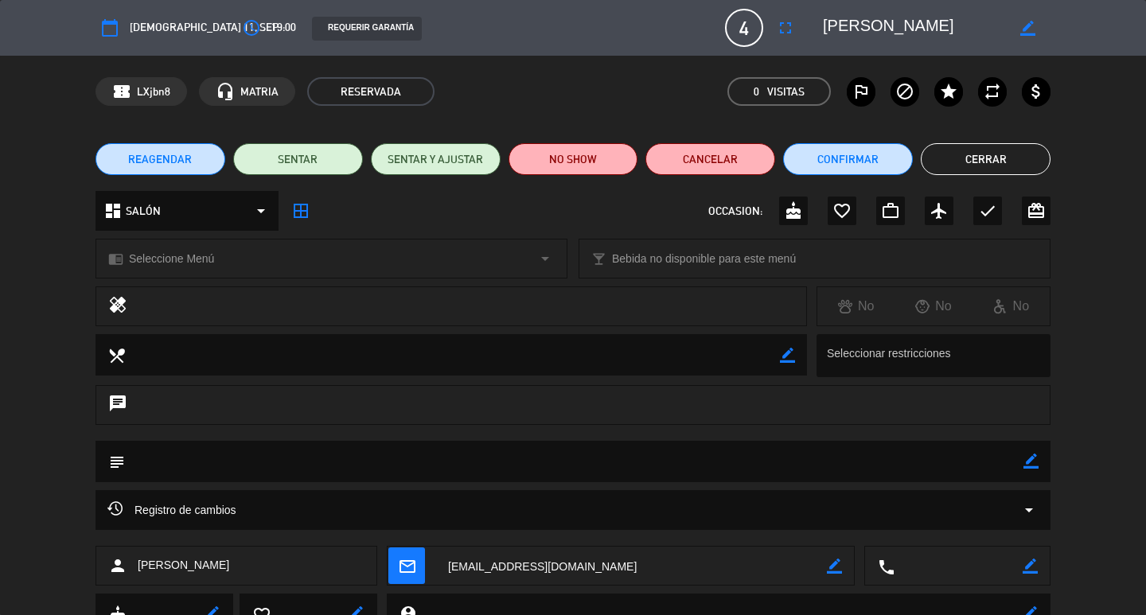
click at [1026, 159] on button "Cerrar" at bounding box center [986, 159] width 130 height 32
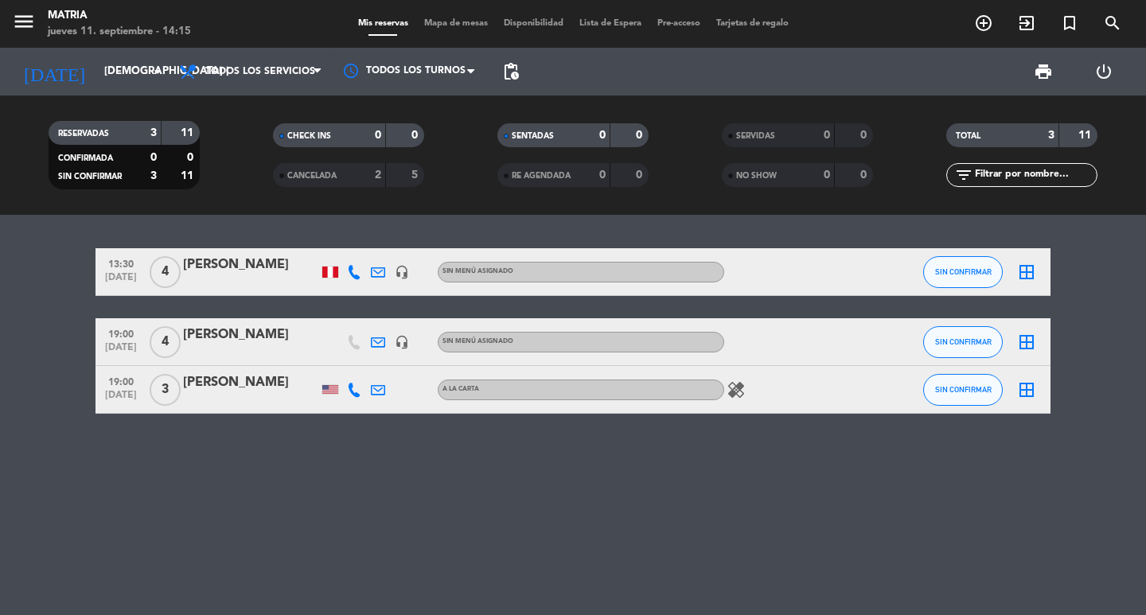
click at [378, 343] on icon at bounding box center [378, 342] width 14 height 14
click at [404, 336] on icon "headset_mic" at bounding box center [402, 342] width 14 height 14
click at [382, 344] on icon at bounding box center [378, 342] width 14 height 14
click at [736, 385] on icon "healing" at bounding box center [736, 389] width 19 height 19
click at [412, 343] on div "headset_mic" at bounding box center [402, 341] width 24 height 47
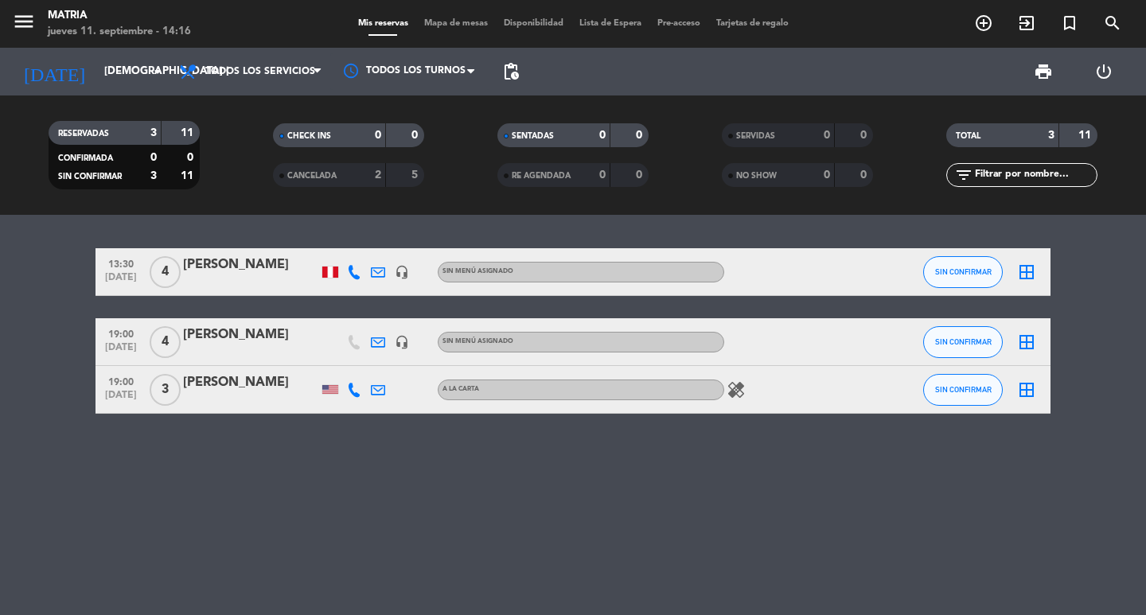
click at [406, 344] on icon "headset_mic" at bounding box center [402, 342] width 14 height 14
click at [735, 391] on icon "healing" at bounding box center [736, 389] width 19 height 19
click at [401, 342] on icon "headset_mic" at bounding box center [402, 342] width 14 height 14
click at [401, 345] on icon "headset_mic" at bounding box center [402, 342] width 14 height 14
click at [400, 341] on icon "headset_mic" at bounding box center [402, 342] width 14 height 14
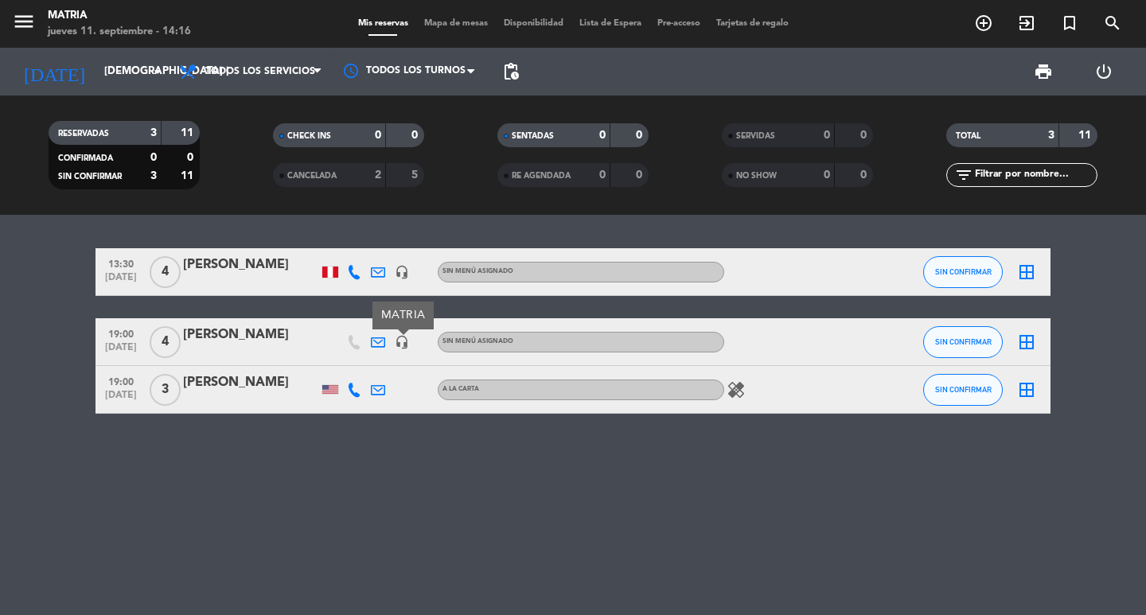
click at [731, 387] on icon "healing" at bounding box center [736, 389] width 19 height 19
click at [281, 325] on div "[PERSON_NAME]" at bounding box center [250, 335] width 135 height 21
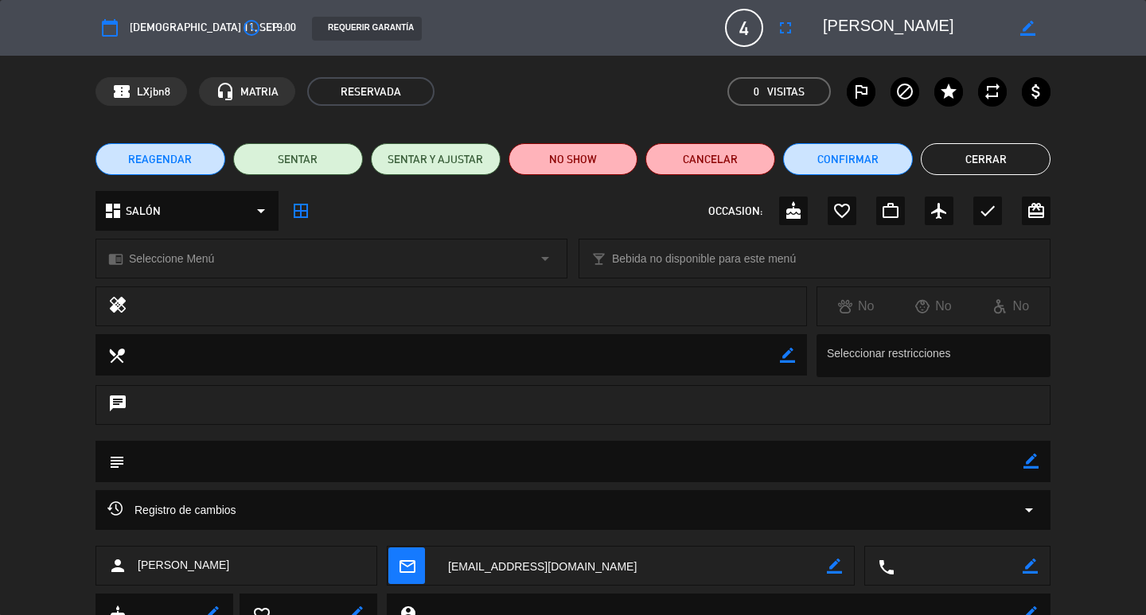
click at [995, 162] on button "Cerrar" at bounding box center [986, 159] width 130 height 32
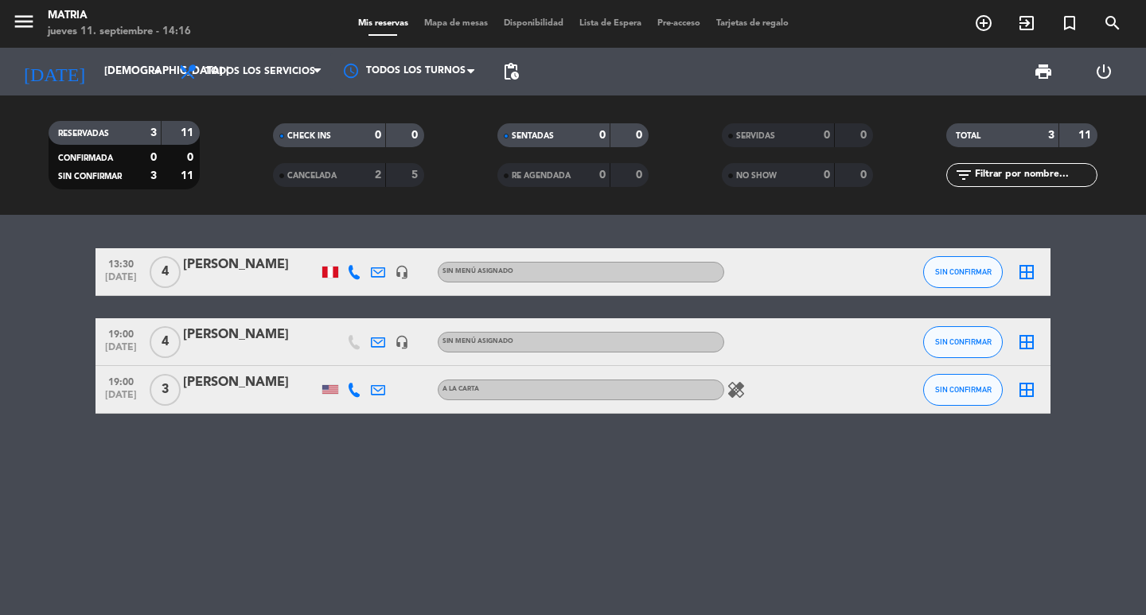
click at [387, 343] on div at bounding box center [378, 341] width 24 height 47
click at [377, 341] on icon at bounding box center [378, 342] width 14 height 14
click at [408, 335] on icon "headset_mic" at bounding box center [402, 342] width 14 height 14
